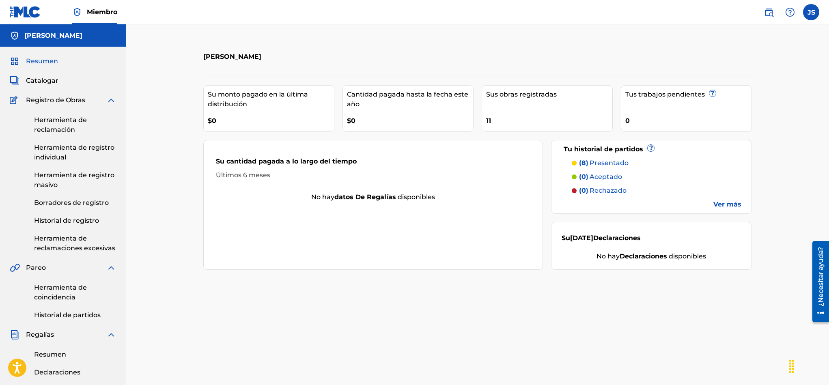
click at [79, 96] on font "Registro de Obras" at bounding box center [55, 100] width 59 height 8
click at [90, 311] on font "Historial de partidos" at bounding box center [67, 315] width 67 height 8
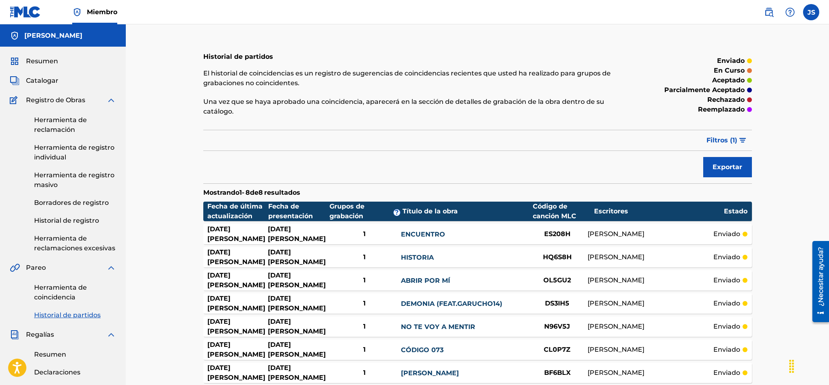
click at [63, 247] on font "Herramienta de reclamaciones excesivas" at bounding box center [74, 243] width 81 height 17
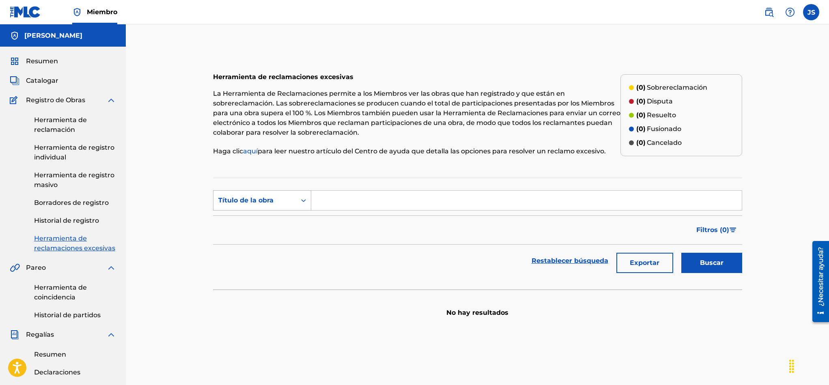
click at [291, 206] on div "Título de la obra" at bounding box center [254, 200] width 83 height 15
click at [66, 199] on font "Borradores de registro" at bounding box center [71, 203] width 75 height 8
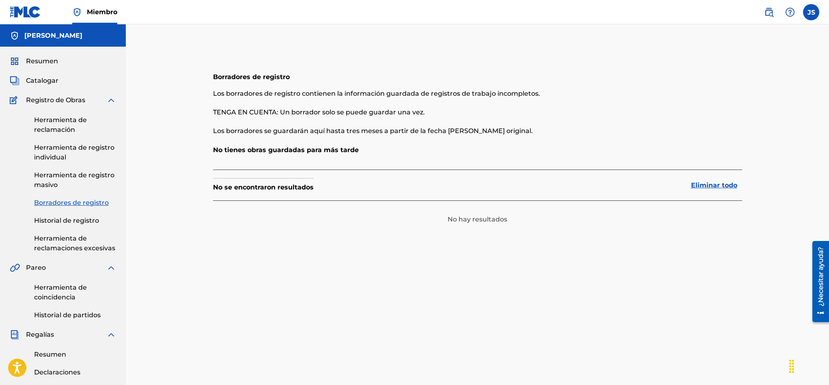
click at [94, 174] on font "Herramienta de registro masivo" at bounding box center [74, 179] width 80 height 17
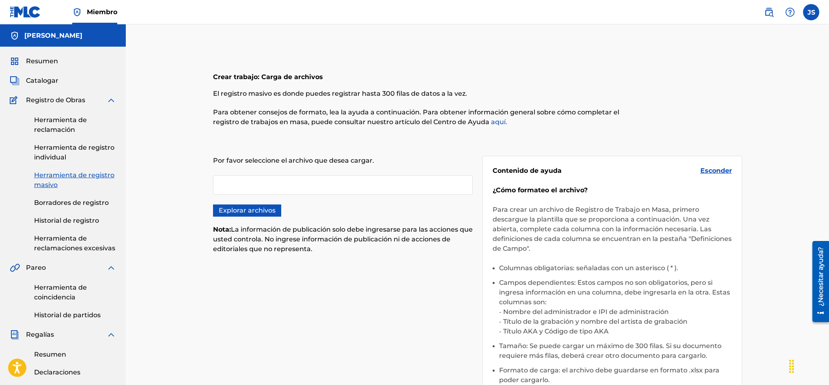
click at [42, 80] on font "Catalogar" at bounding box center [42, 81] width 32 height 8
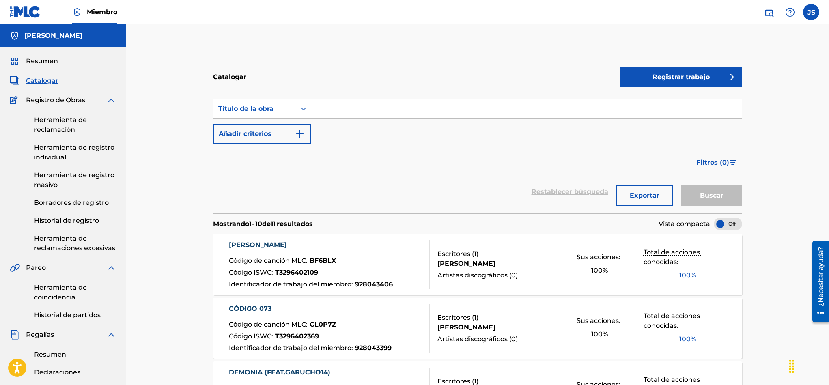
click at [12, 2] on link at bounding box center [25, 12] width 31 height 24
